Goal: Task Accomplishment & Management: Use online tool/utility

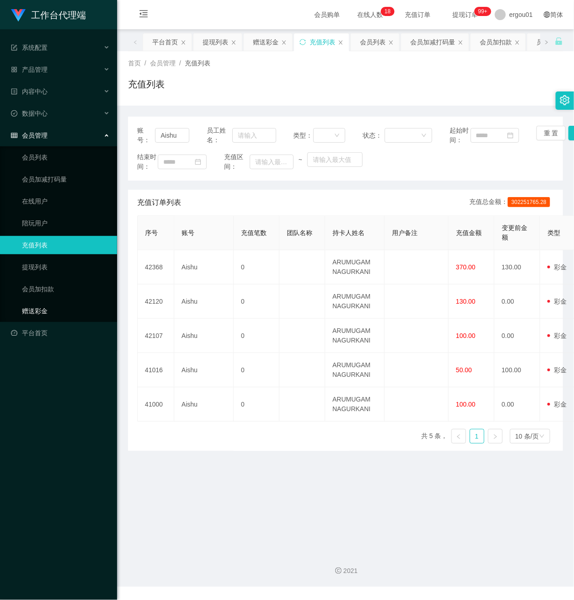
click at [35, 302] on link "赠送彩金" at bounding box center [66, 311] width 88 height 18
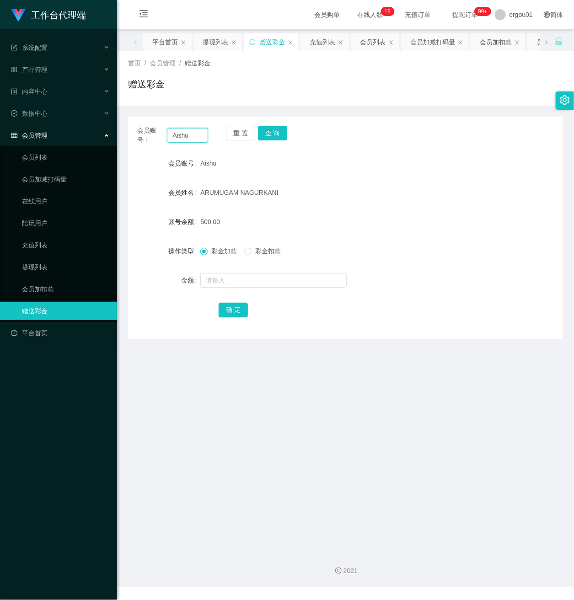
drag, startPoint x: 199, startPoint y: 136, endPoint x: 24, endPoint y: 118, distance: 176.2
click at [24, 118] on section "工作台代理端 系统配置 产品管理 产品列表 产品预设置 开奖记录 注单管理 即时注单 内容中心 数据中心 会员管理 会员列表 会员加减打码量 在线用户 陪玩用…" at bounding box center [287, 293] width 574 height 587
paste input "90595190"
type input "90595190"
click at [274, 129] on button "查 询" at bounding box center [272, 133] width 29 height 15
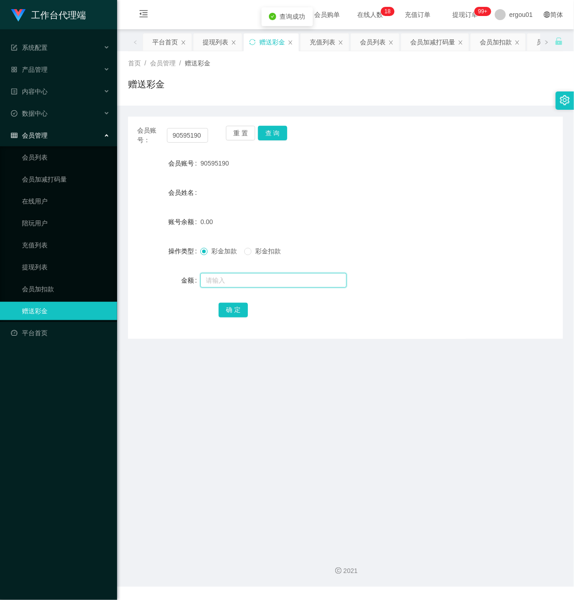
click at [243, 282] on input "text" at bounding box center [273, 280] width 146 height 15
type input "100"
click at [235, 308] on button "确 定" at bounding box center [233, 310] width 29 height 15
click at [269, 129] on button "查 询" at bounding box center [272, 133] width 29 height 15
click at [47, 68] on div "产品管理" at bounding box center [58, 69] width 117 height 18
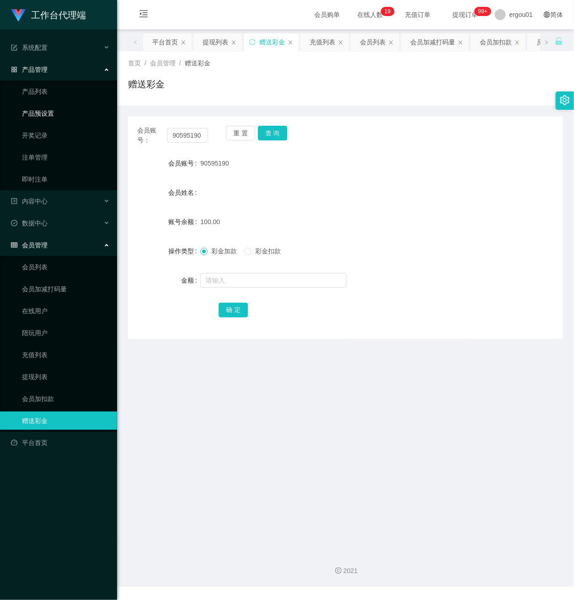
click at [54, 105] on link "产品预设置" at bounding box center [66, 113] width 88 height 18
